Goal: Task Accomplishment & Management: Manage account settings

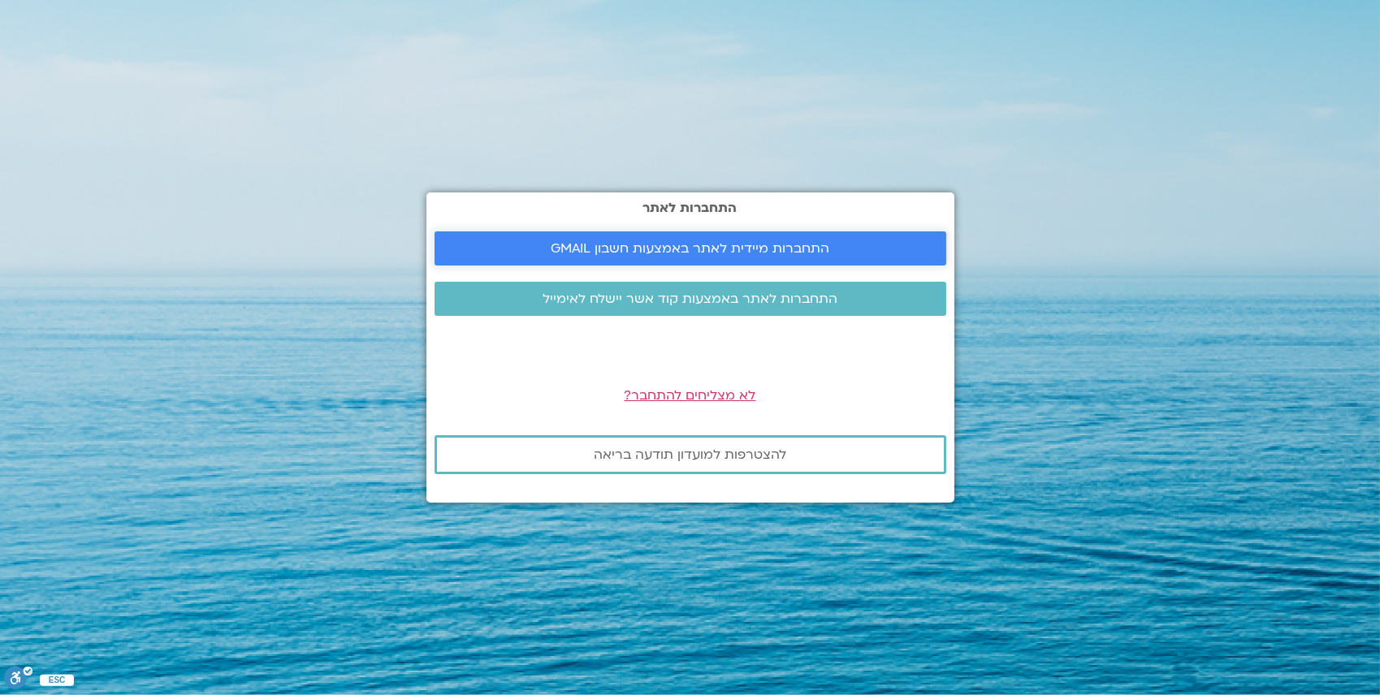
click at [638, 244] on span "התחברות מיידית לאתר באמצעות חשבון GMAIL" at bounding box center [690, 248] width 279 height 15
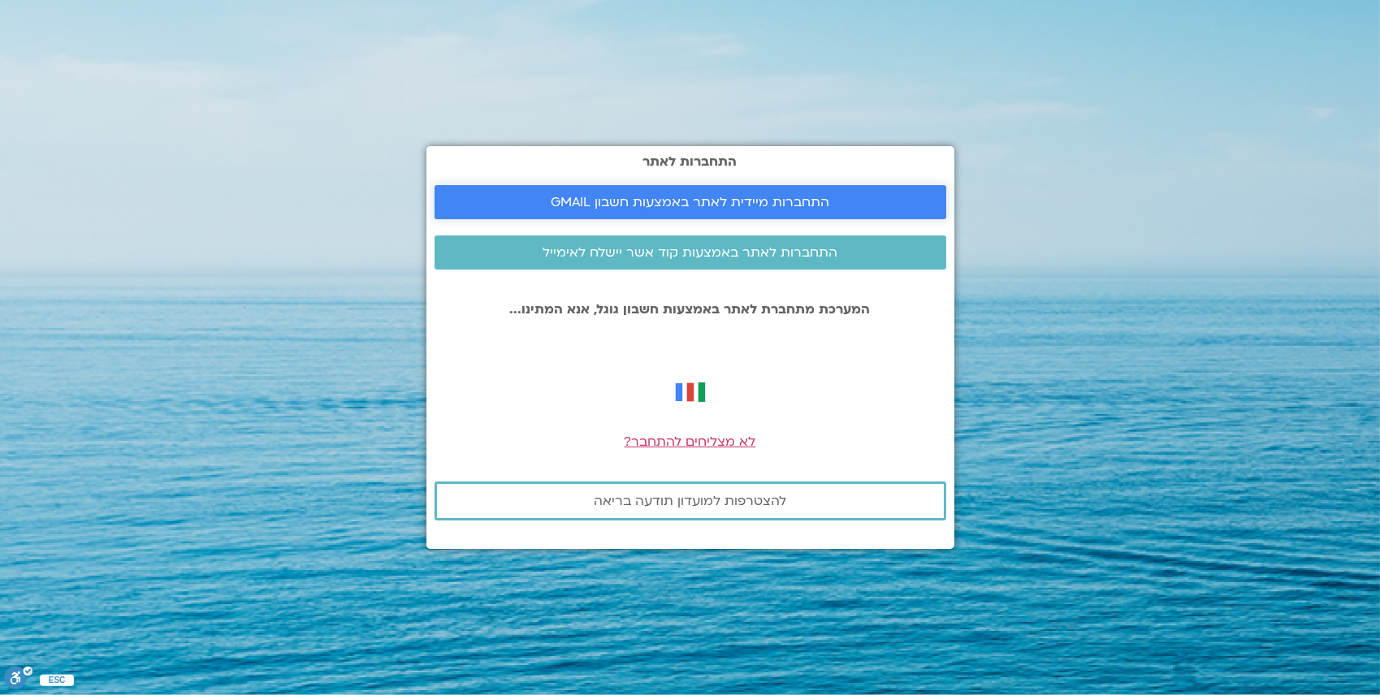
click at [700, 212] on link "התחברות מיידית לאתר באמצעות חשבון GMAIL" at bounding box center [691, 202] width 512 height 34
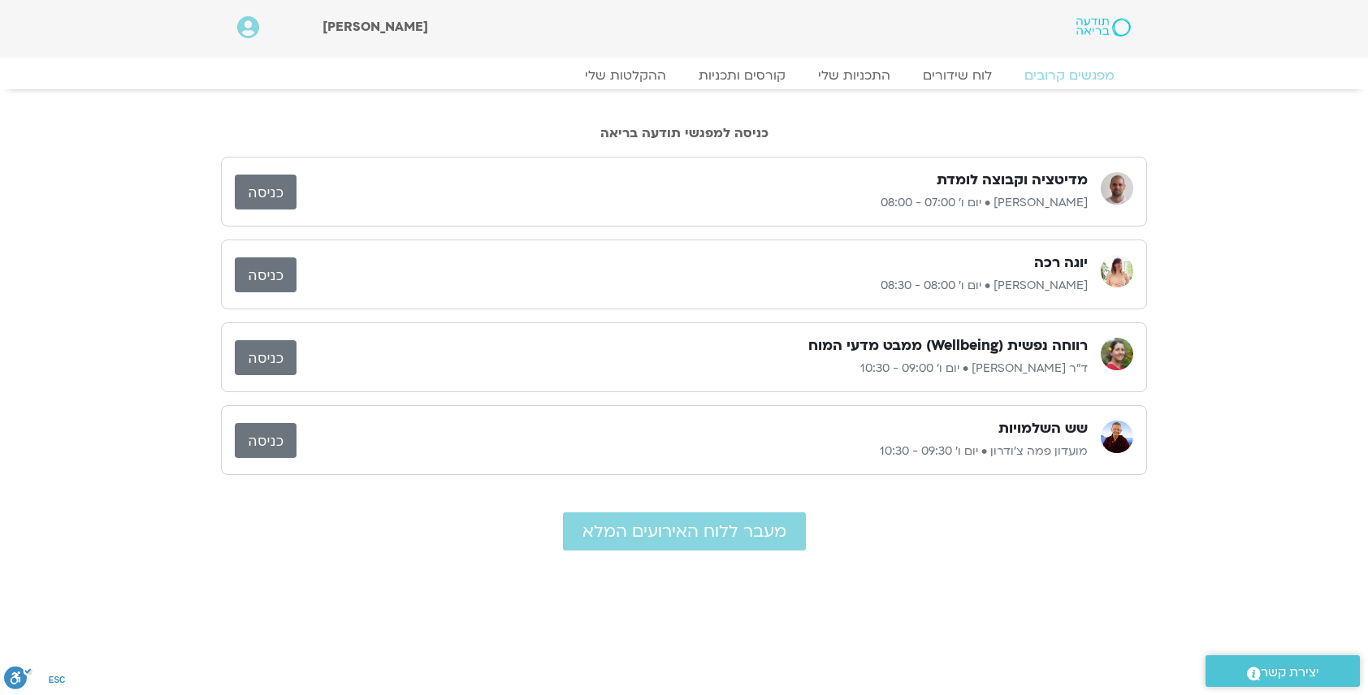
click at [271, 188] on link "כניסה" at bounding box center [266, 192] width 62 height 35
